Goal: Information Seeking & Learning: Learn about a topic

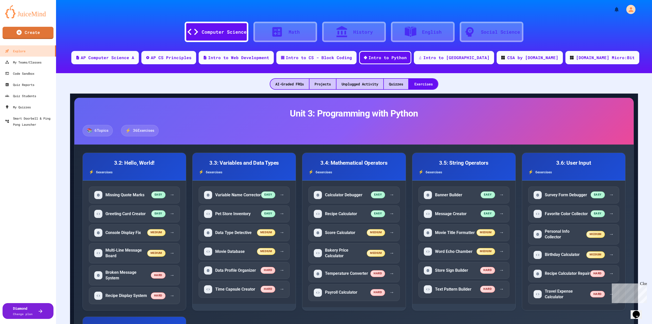
scroll to position [25, 0]
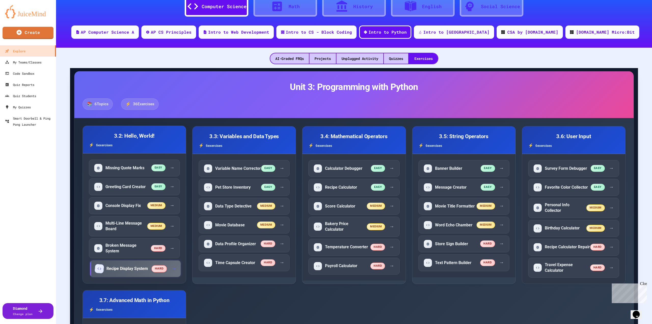
click at [138, 271] on h5 "Recipe Display System" at bounding box center [127, 269] width 42 height 6
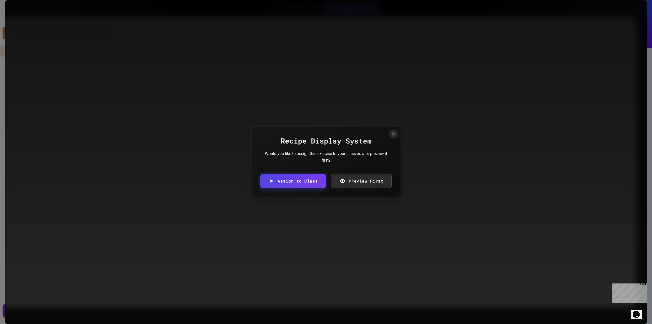
click at [372, 180] on link "Preview First" at bounding box center [361, 180] width 61 height 15
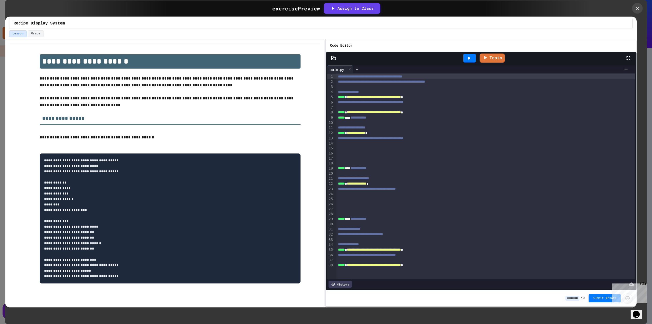
click at [637, 7] on icon at bounding box center [638, 9] width 6 height 6
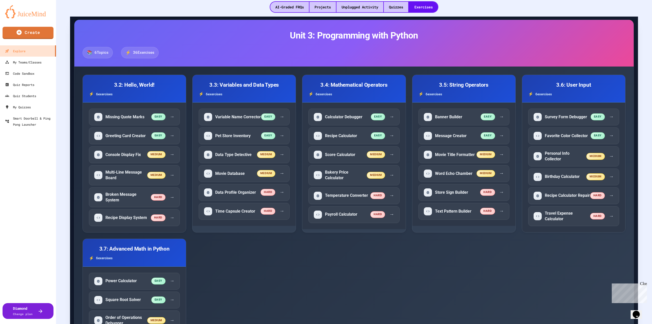
scroll to position [76, 0]
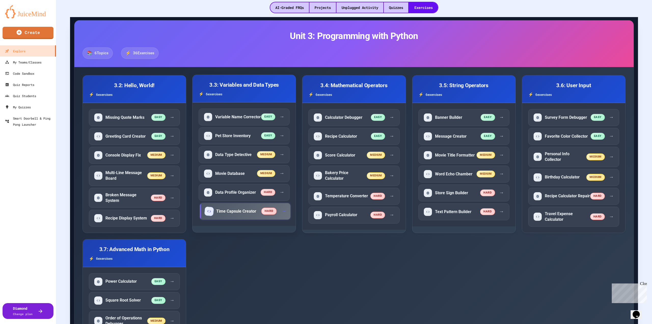
click at [233, 214] on h5 "Time Capsule Creator" at bounding box center [236, 211] width 40 height 6
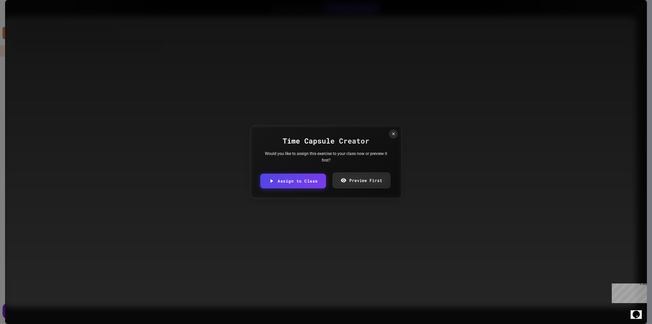
click at [363, 178] on link "Preview First" at bounding box center [362, 180] width 58 height 16
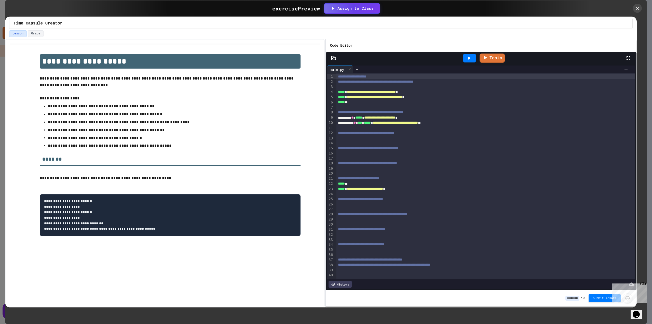
scroll to position [7, 0]
click at [640, 9] on icon at bounding box center [637, 8] width 5 height 5
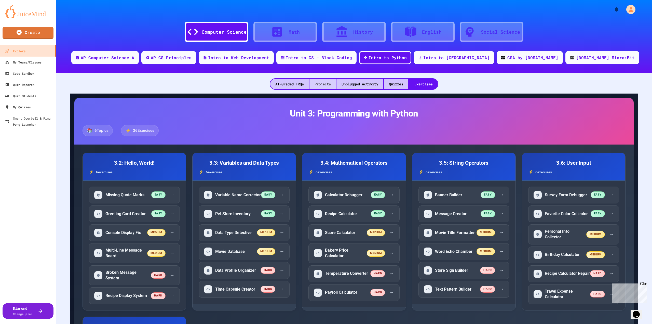
click at [316, 86] on div "Projects" at bounding box center [323, 84] width 26 height 10
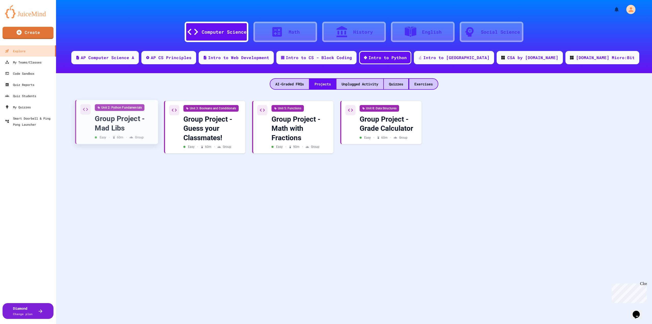
click at [130, 122] on div "Group Project - Mad Libs" at bounding box center [124, 123] width 59 height 19
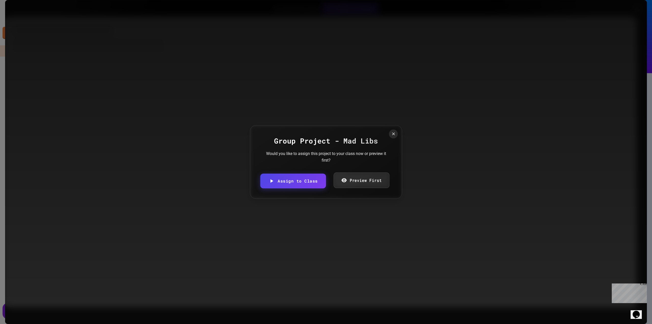
click at [378, 179] on link "Preview First" at bounding box center [361, 180] width 56 height 16
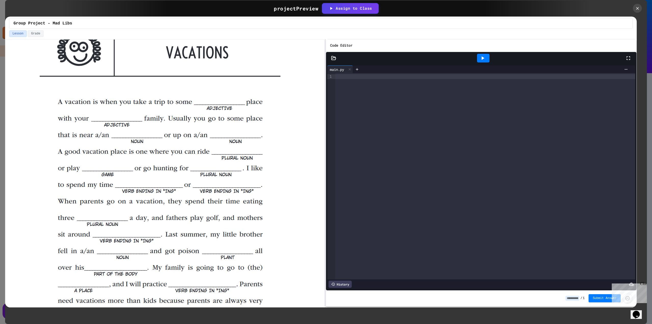
scroll to position [178, 0]
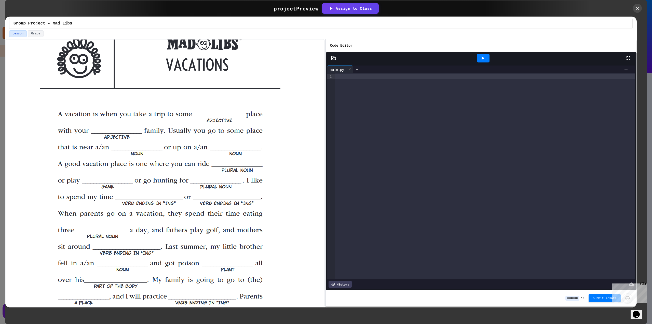
click at [214, 111] on img at bounding box center [160, 211] width 241 height 383
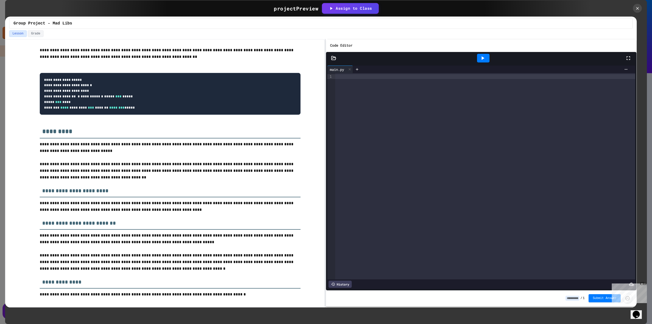
scroll to position [573, 0]
click at [637, 8] on icon at bounding box center [637, 8] width 3 height 3
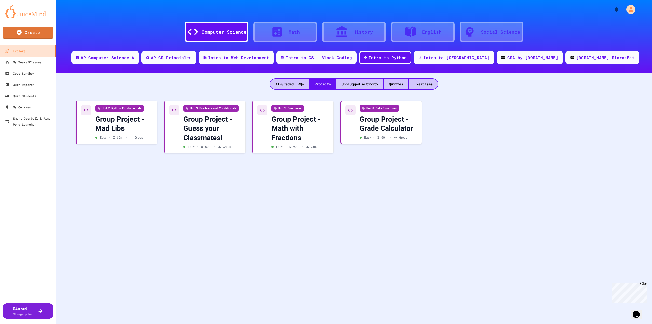
click at [398, 199] on div "Computer Science Math History English Social Science AP Computer Science A AP C…" at bounding box center [354, 162] width 596 height 324
click at [31, 64] on div "My Teams/Classes" at bounding box center [22, 62] width 37 height 6
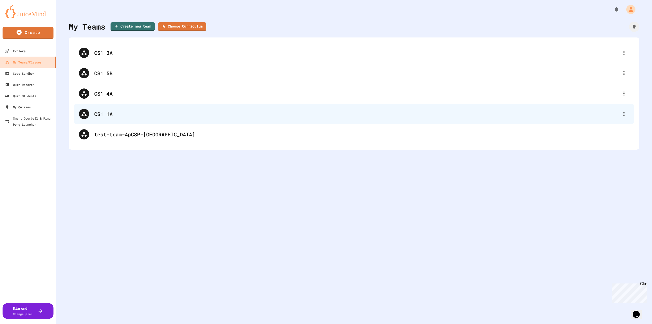
click at [114, 112] on div "CS1 1A" at bounding box center [356, 114] width 525 height 8
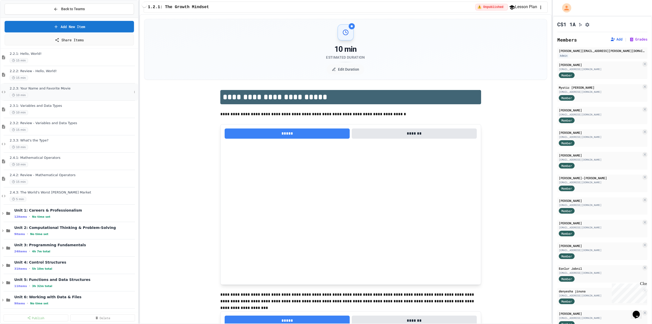
scroll to position [204, 0]
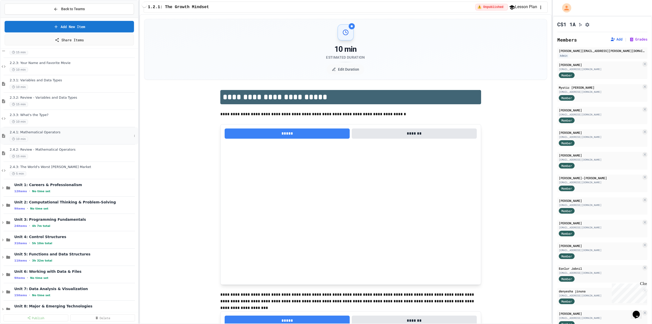
click at [105, 136] on div "2.4.1: Mathematical Operators 10 min" at bounding box center [71, 135] width 122 height 11
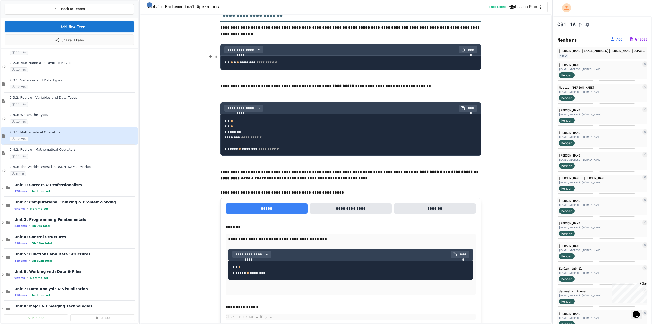
scroll to position [2654, 0]
